Goal: Book appointment/travel/reservation

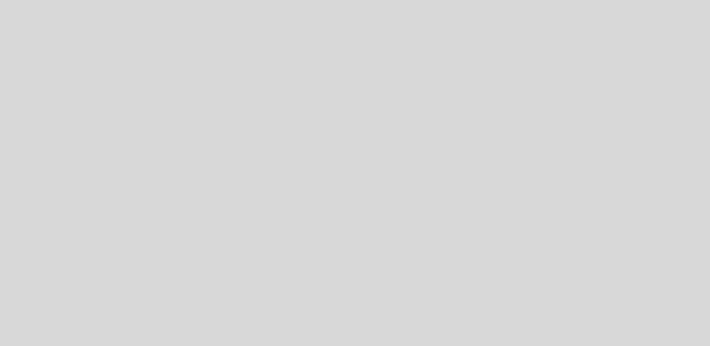
select select "pt"
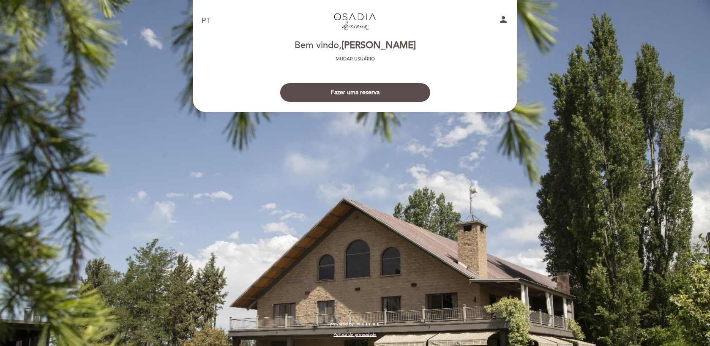
click at [507, 17] on icon "person" at bounding box center [503, 19] width 10 height 10
select select "pt"
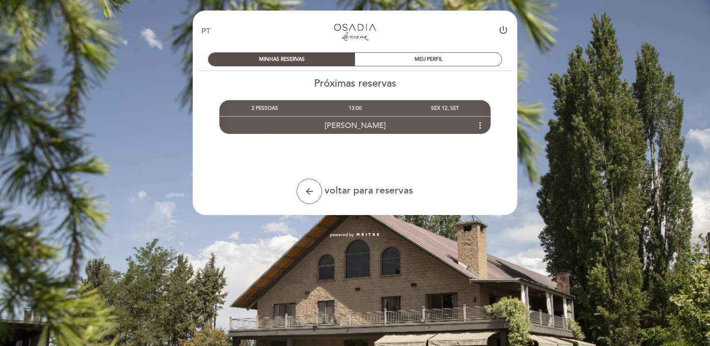
click at [480, 122] on icon "more_vert" at bounding box center [480, 125] width 10 height 10
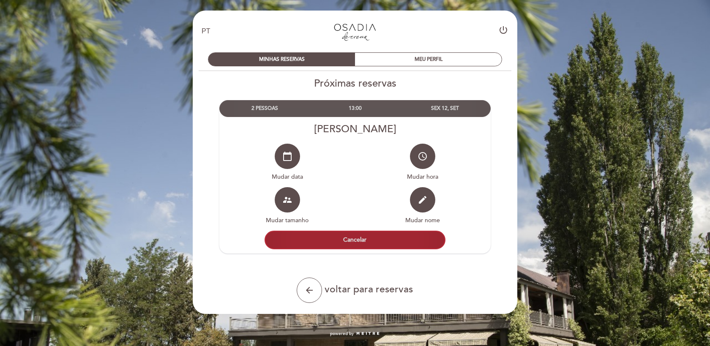
click at [355, 231] on button "Cancelar" at bounding box center [354, 240] width 181 height 19
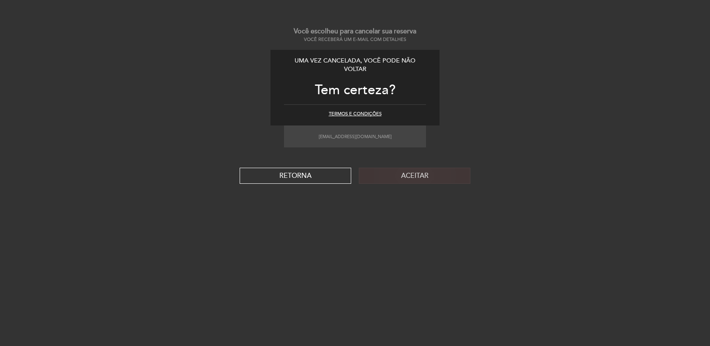
click at [394, 183] on button "Aceitar" at bounding box center [415, 176] width 112 height 16
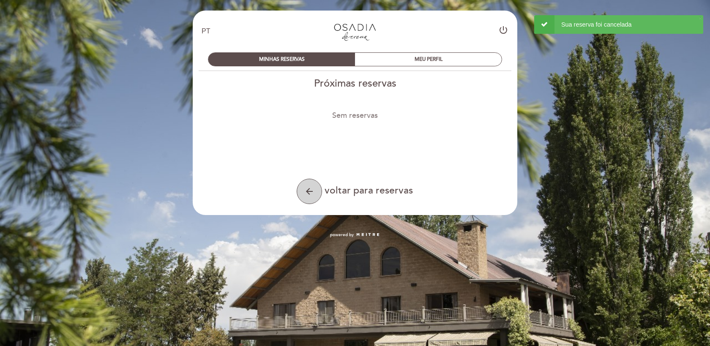
click at [316, 185] on button "arrow_back" at bounding box center [309, 191] width 25 height 25
select select "pt"
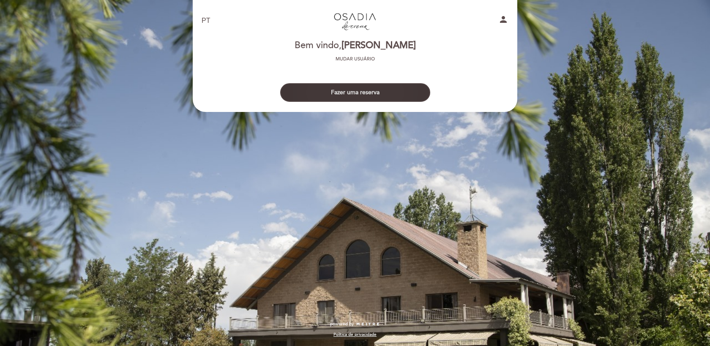
click at [367, 93] on button "Fazer uma reserva" at bounding box center [355, 92] width 150 height 19
